Goal: Navigation & Orientation: Find specific page/section

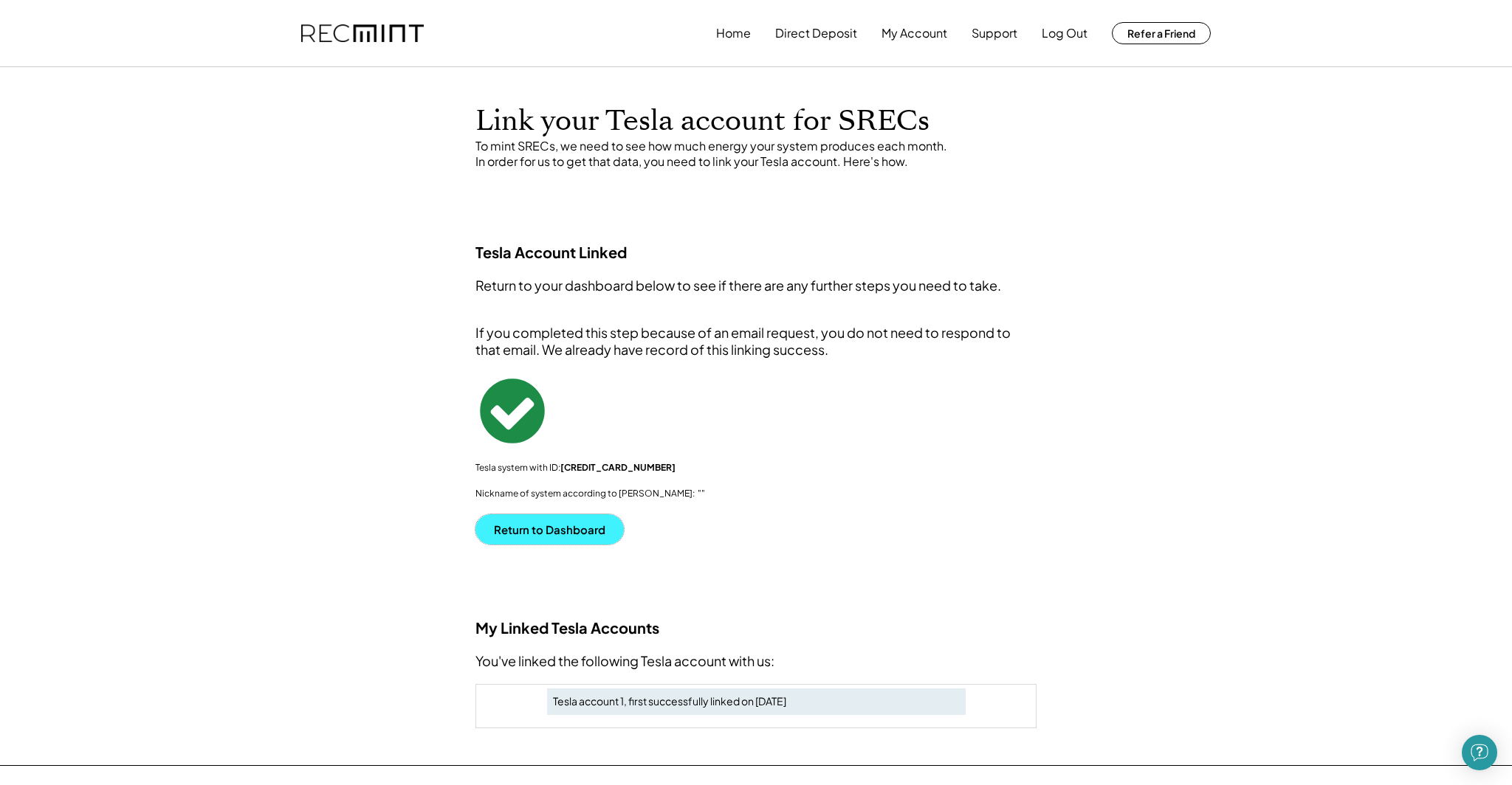
click at [568, 535] on button "Return to Dashboard" at bounding box center [549, 530] width 148 height 30
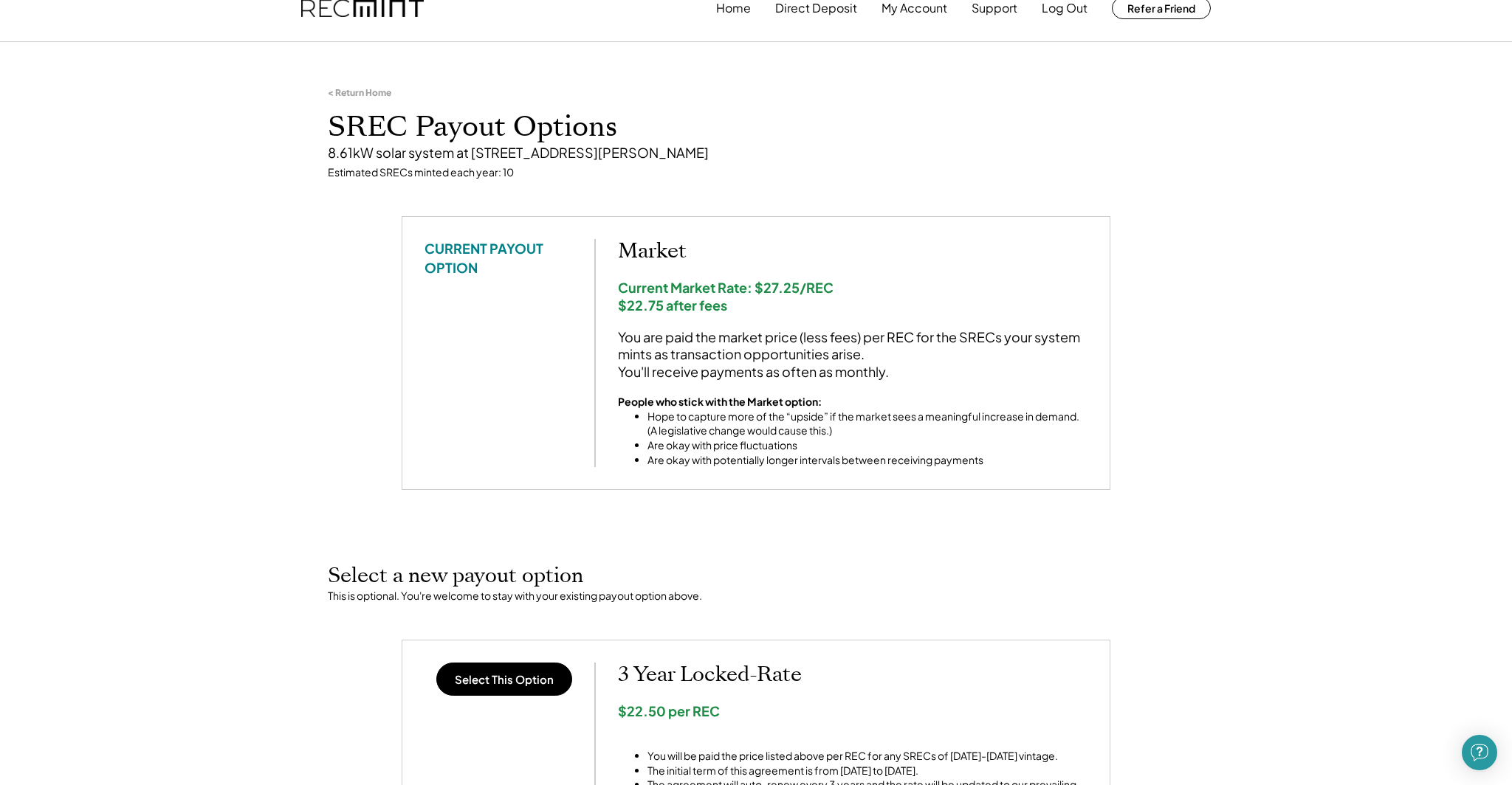
click at [368, 96] on div "< Return Home" at bounding box center [360, 93] width 64 height 11
click at [336, 92] on div "< Return Home" at bounding box center [360, 93] width 64 height 11
click at [333, 93] on div "< Return Home" at bounding box center [360, 93] width 64 height 11
drag, startPoint x: 735, startPoint y: 11, endPoint x: 872, endPoint y: 92, distance: 159.2
click at [735, 11] on button "Home" at bounding box center [733, 8] width 35 height 29
